Goal: Transaction & Acquisition: Book appointment/travel/reservation

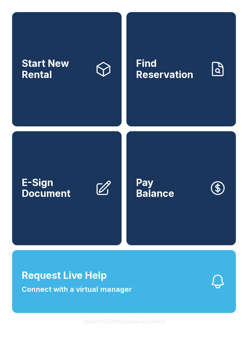
click at [45, 61] on link "Start New Rental" at bounding box center [66, 69] width 109 height 114
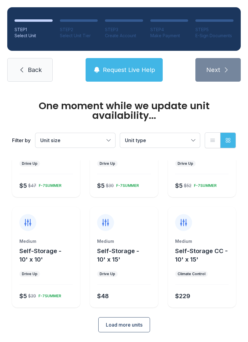
scroll to position [65, 0]
click at [120, 327] on span "Load more units" at bounding box center [124, 324] width 37 height 7
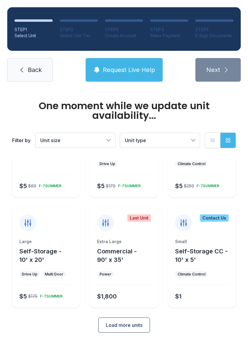
scroll to position [276, 0]
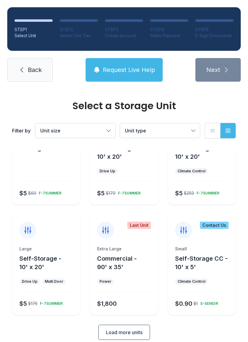
click at [106, 232] on icon at bounding box center [106, 230] width 6 height 7
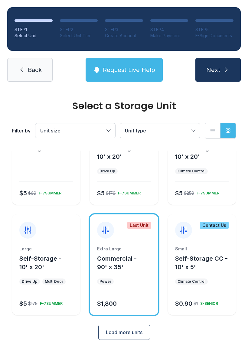
click at [218, 66] on span "Next" at bounding box center [213, 70] width 14 height 8
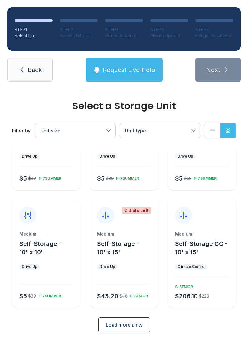
scroll to position [62, 0]
click at [131, 332] on button "Load more units" at bounding box center [124, 325] width 52 height 15
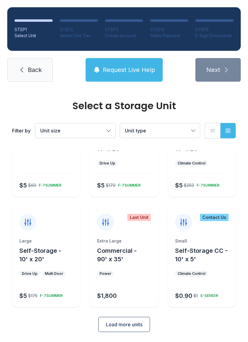
scroll to position [283, 0]
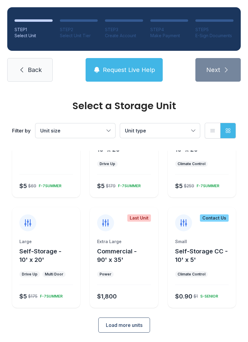
click at [116, 256] on button "Commercial - 90' x 35'" at bounding box center [126, 255] width 58 height 17
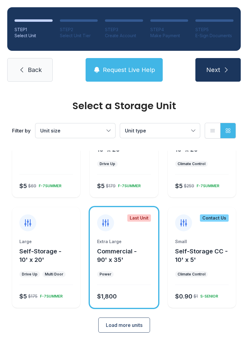
click at [223, 67] on icon "submit" at bounding box center [226, 69] width 7 height 7
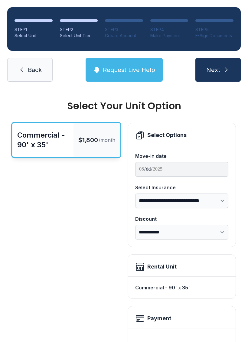
click at [131, 62] on button "Request Live Help" at bounding box center [124, 70] width 77 height 24
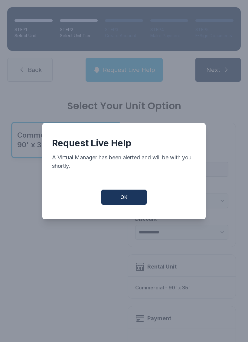
click at [129, 205] on button "OK" at bounding box center [123, 197] width 45 height 15
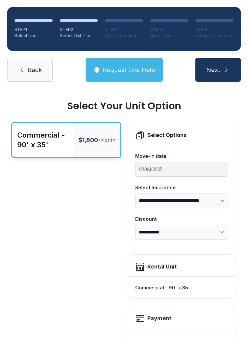
click at [144, 63] on button "Request Live Help" at bounding box center [124, 70] width 77 height 24
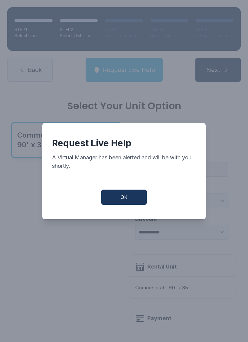
click at [135, 205] on button "OK" at bounding box center [123, 197] width 45 height 15
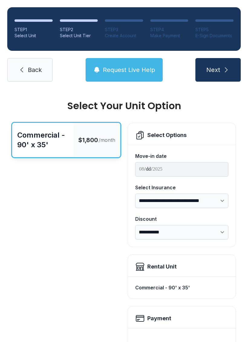
click at [42, 47] on ol "STEP 1 Select Unit STEP 2 Select Unit Tier STEP 3 Create Account STEP 4 Make Pa…" at bounding box center [123, 29] width 233 height 44
click at [31, 71] on span "Back" at bounding box center [35, 70] width 14 height 8
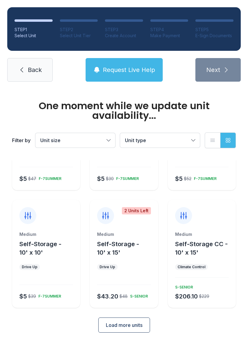
click at [113, 326] on span "Load more units" at bounding box center [124, 324] width 37 height 7
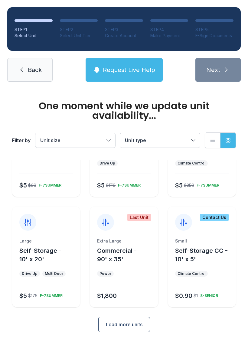
scroll to position [293, 0]
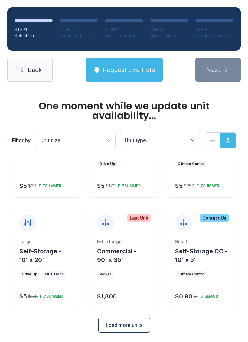
click at [114, 323] on span "Load more units" at bounding box center [124, 324] width 37 height 7
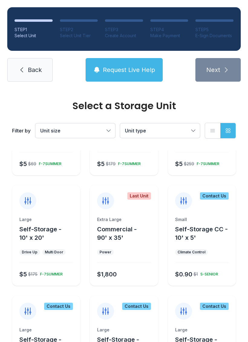
scroll to position [305, 0]
